Goal: Information Seeking & Learning: Learn about a topic

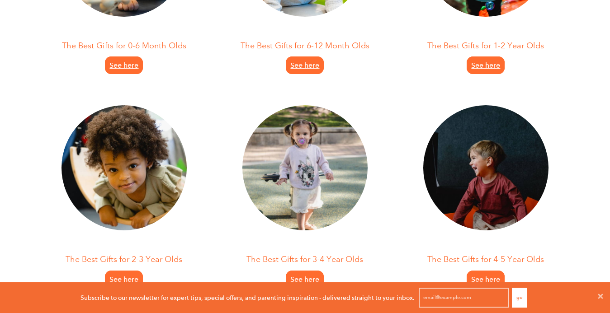
scroll to position [344, 0]
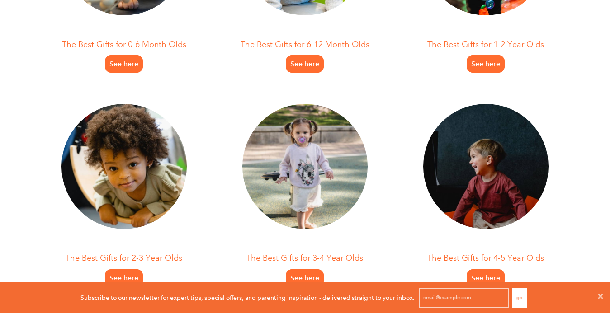
click at [101, 164] on img at bounding box center [123, 166] width 125 height 125
click at [123, 274] on span "See here" at bounding box center [123, 278] width 29 height 9
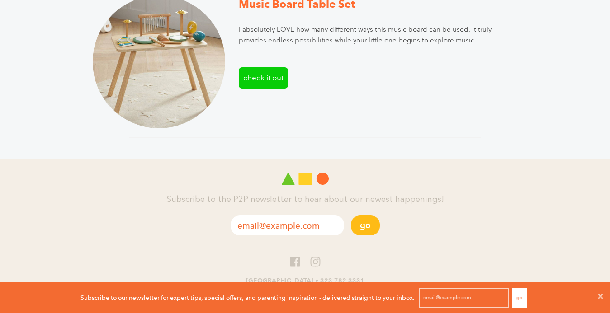
scroll to position [1732, 0]
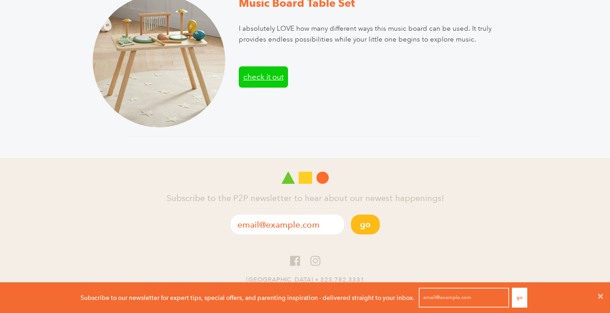
click at [267, 76] on span "check it out" at bounding box center [263, 77] width 40 height 12
